Goal: Information Seeking & Learning: Learn about a topic

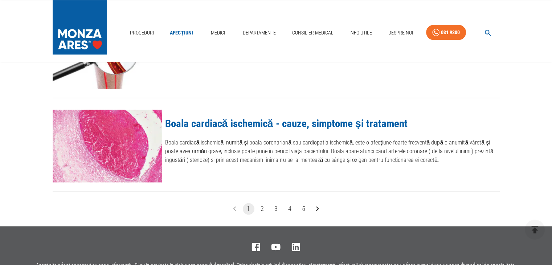
scroll to position [871, 0]
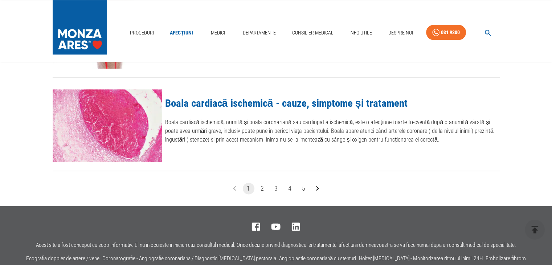
click at [262, 187] on button "2" at bounding box center [263, 189] width 12 height 12
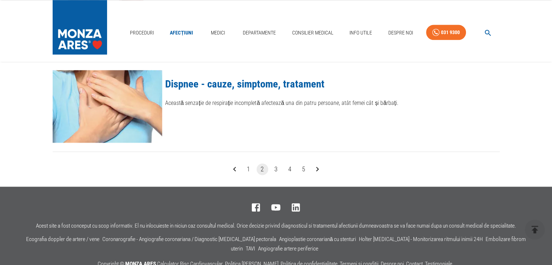
scroll to position [908, 0]
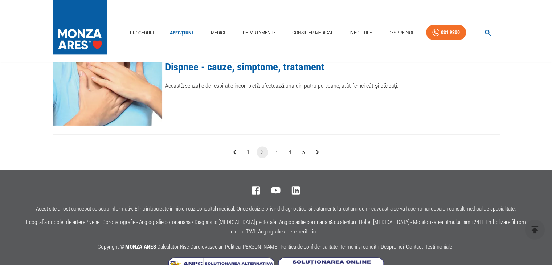
click at [276, 151] on button "3" at bounding box center [276, 152] width 12 height 12
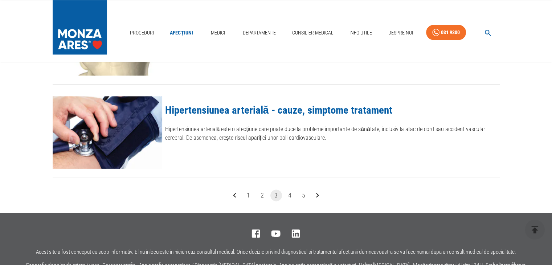
scroll to position [908, 0]
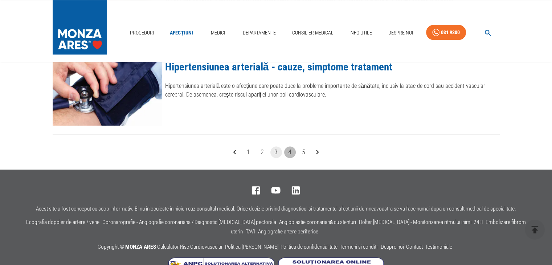
click at [291, 151] on button "4" at bounding box center [290, 152] width 12 height 12
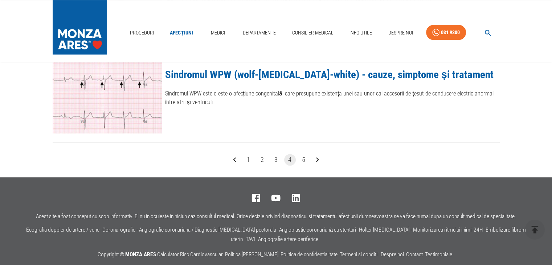
scroll to position [908, 0]
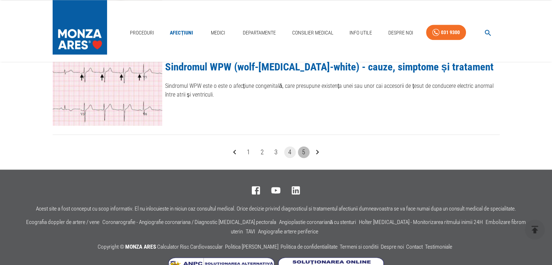
click at [305, 150] on button "5" at bounding box center [304, 152] width 12 height 12
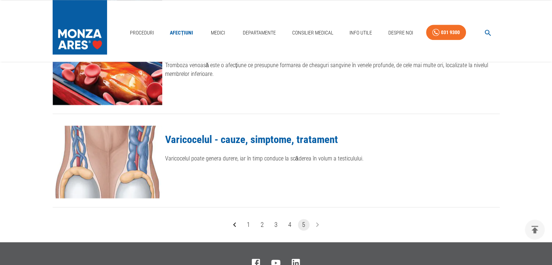
scroll to position [871, 0]
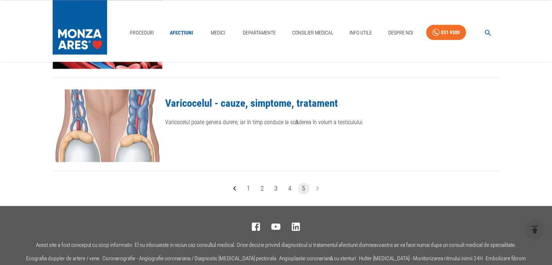
click at [317, 187] on li "pagination navigation" at bounding box center [318, 189] width 14 height 12
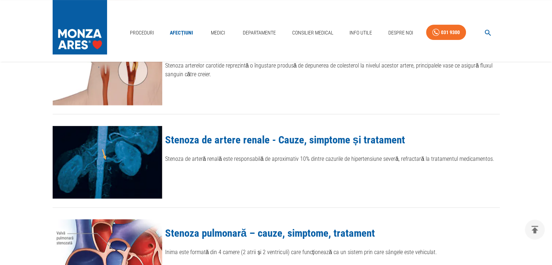
scroll to position [0, 0]
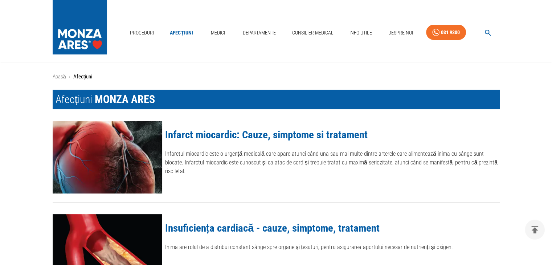
scroll to position [908, 0]
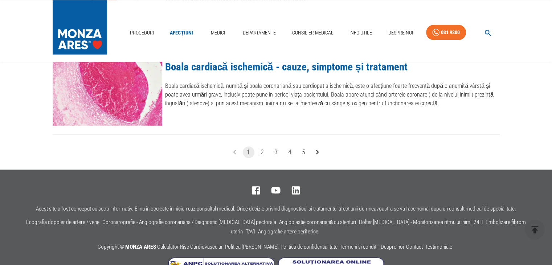
scroll to position [871, 0]
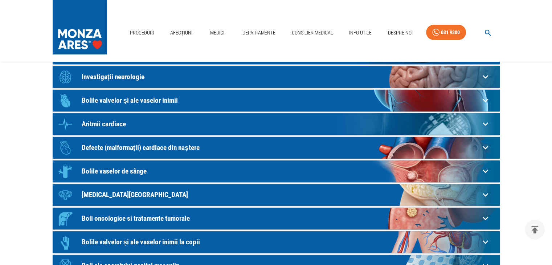
scroll to position [109, 0]
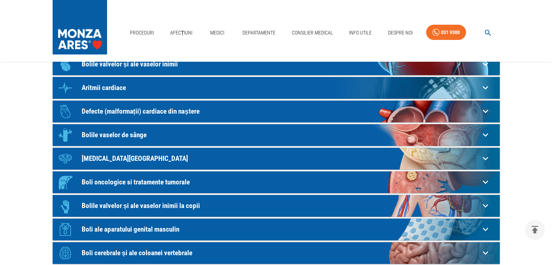
click at [183, 180] on p "Boli oncologice si tratamente tumorale" at bounding box center [281, 182] width 398 height 8
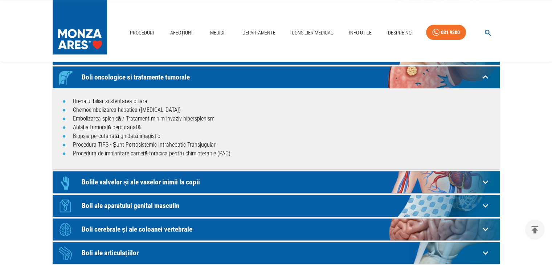
scroll to position [218, 0]
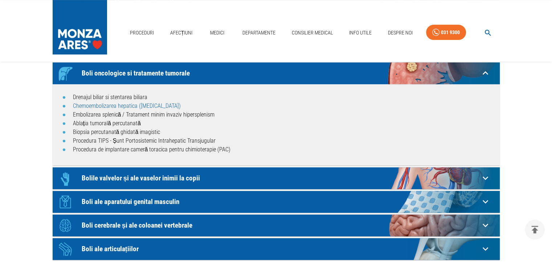
click at [121, 105] on link "Chemoembolizarea hepatica (TACE)" at bounding box center [127, 105] width 108 height 7
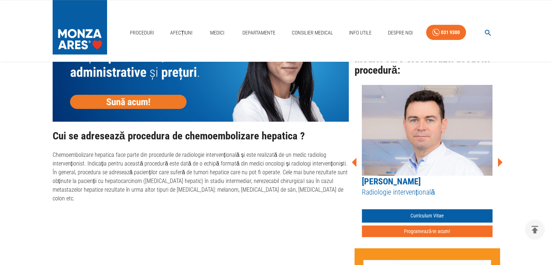
scroll to position [399, 0]
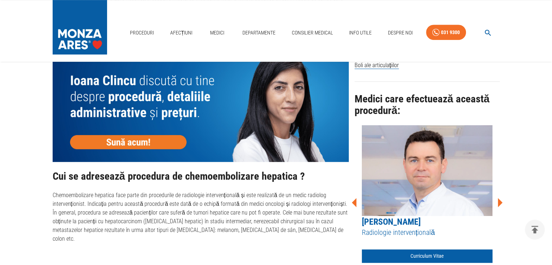
click at [498, 202] on icon at bounding box center [500, 202] width 5 height 9
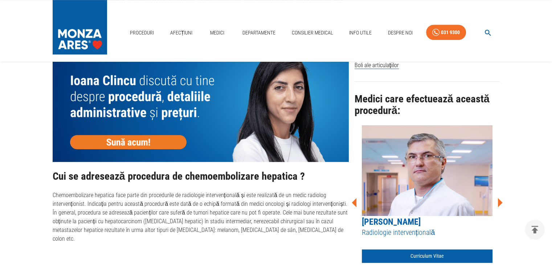
click at [498, 202] on icon at bounding box center [500, 202] width 5 height 9
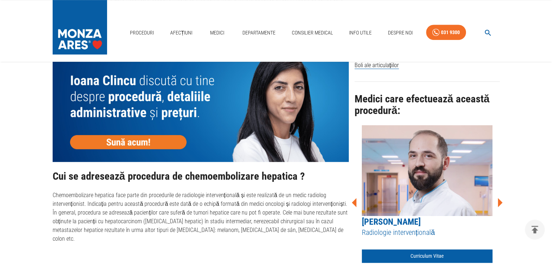
click at [498, 202] on icon at bounding box center [500, 202] width 5 height 9
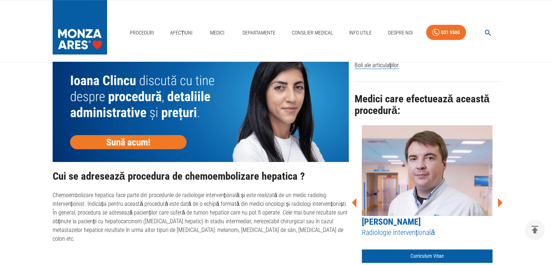
click at [498, 202] on icon at bounding box center [500, 202] width 5 height 9
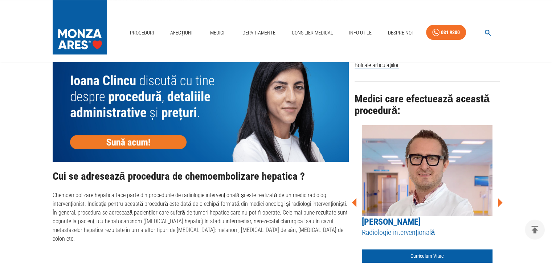
click at [498, 202] on icon at bounding box center [500, 202] width 5 height 9
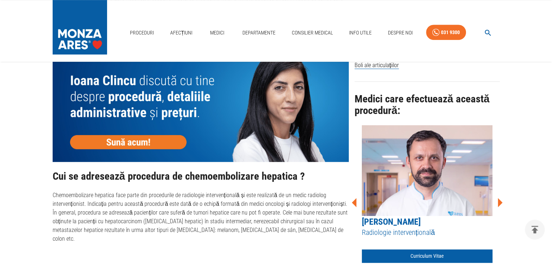
click at [498, 202] on icon at bounding box center [500, 202] width 5 height 9
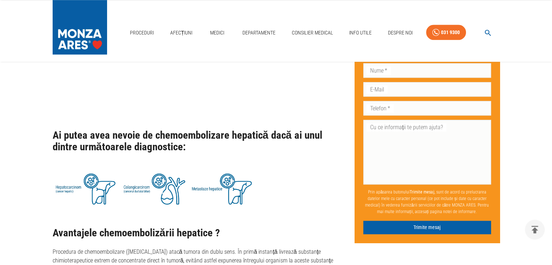
scroll to position [726, 0]
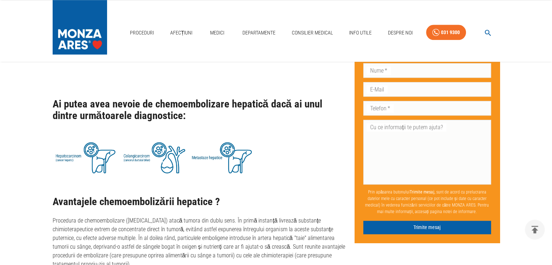
click at [93, 140] on img at bounding box center [87, 157] width 68 height 43
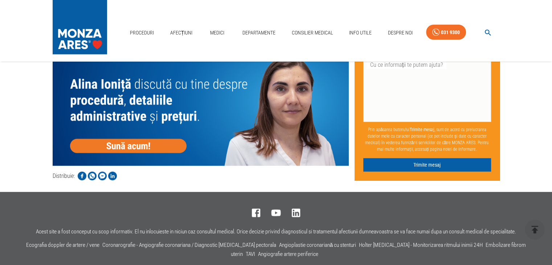
scroll to position [1798, 0]
